Goal: Information Seeking & Learning: Learn about a topic

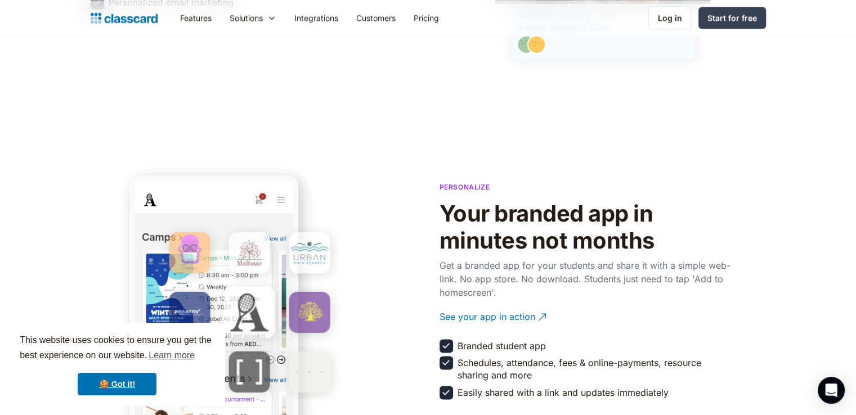
scroll to position [3674, 0]
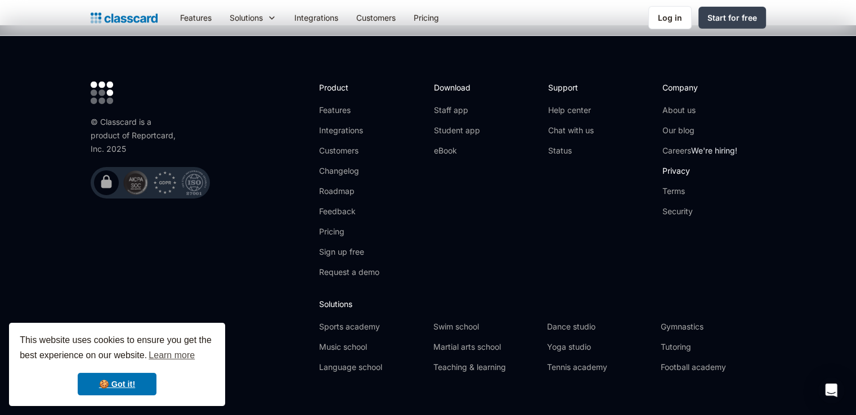
click at [670, 165] on link "Privacy" at bounding box center [700, 170] width 75 height 11
